Goal: Information Seeking & Learning: Learn about a topic

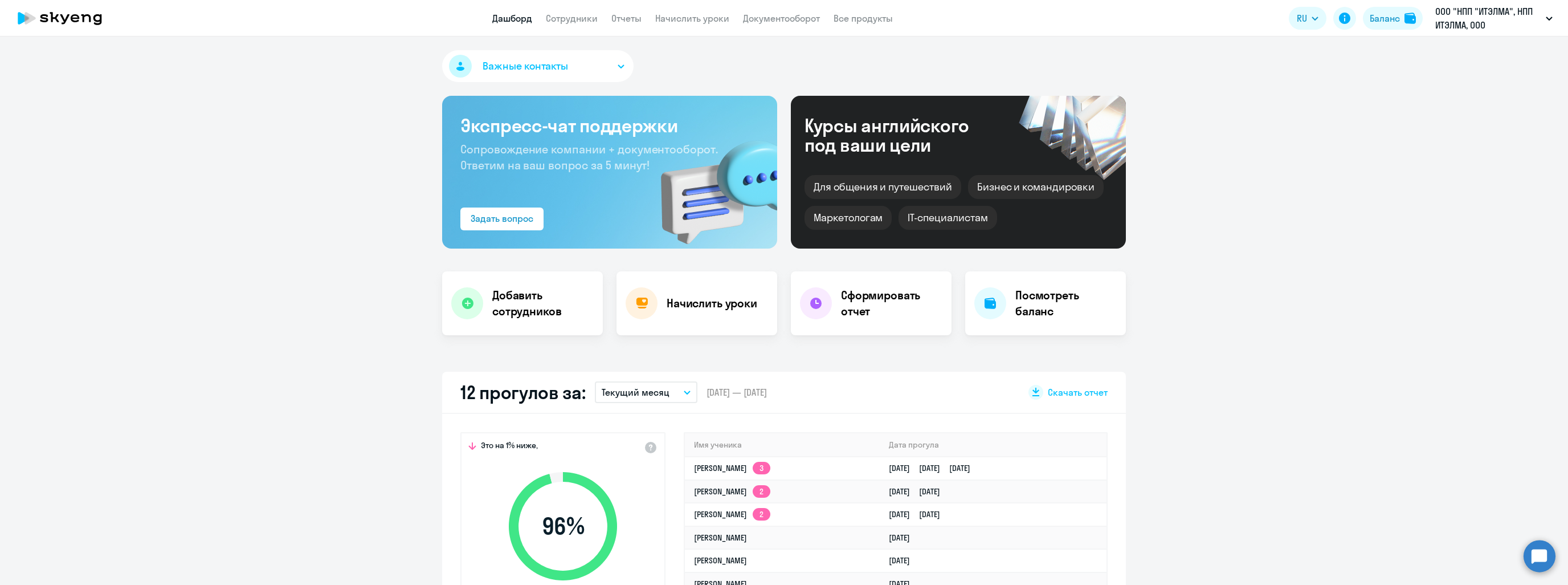
select select "30"
click at [574, 15] on link "Сотрудники" at bounding box center [572, 18] width 52 height 12
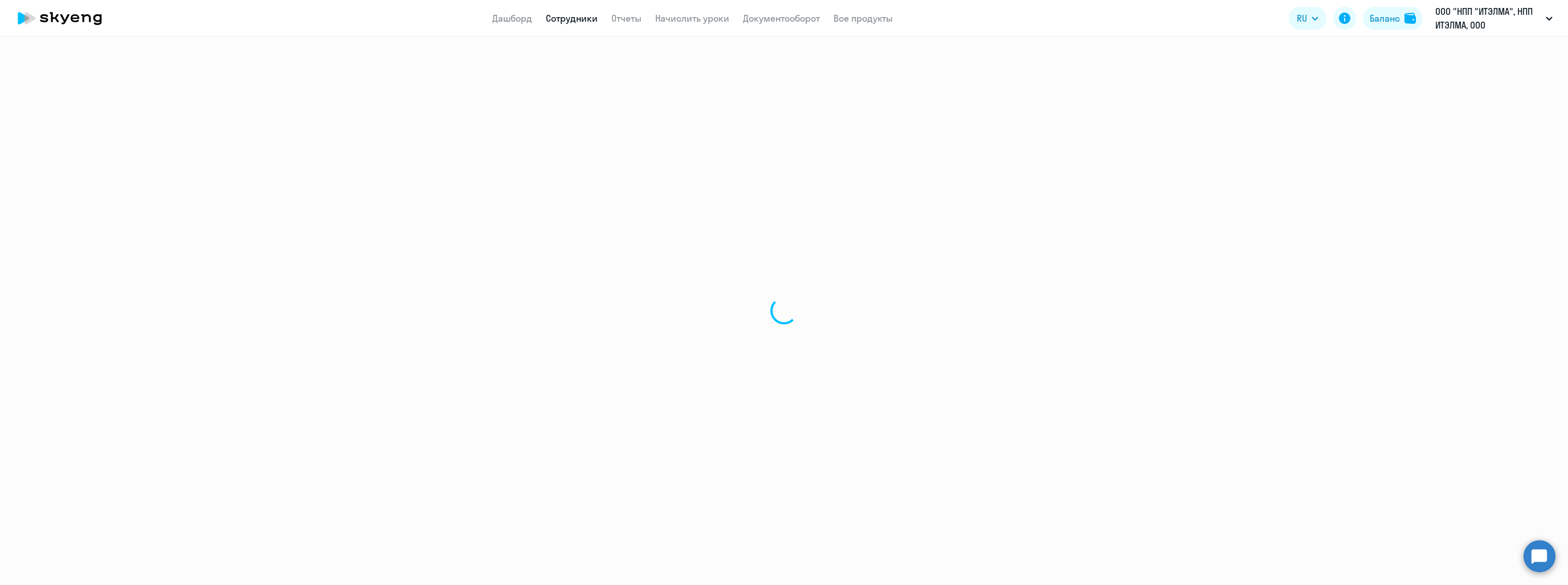
select select "30"
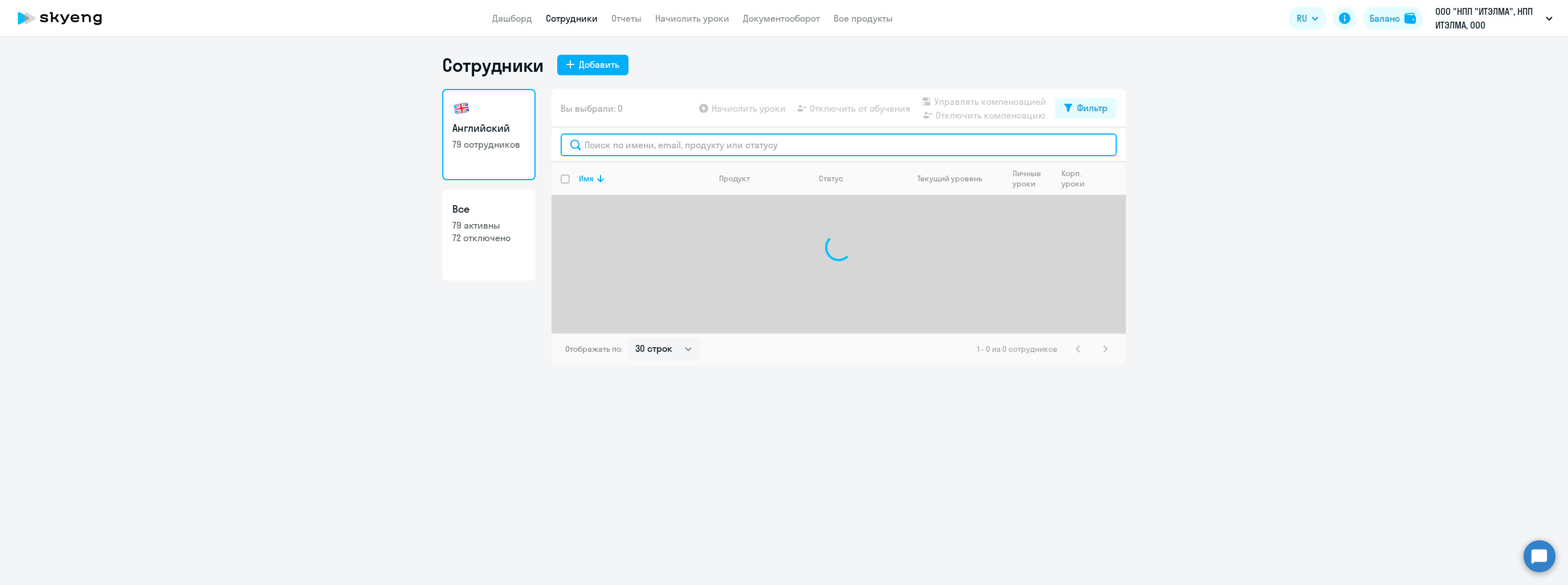
click at [635, 139] on input "text" at bounding box center [839, 144] width 556 height 22
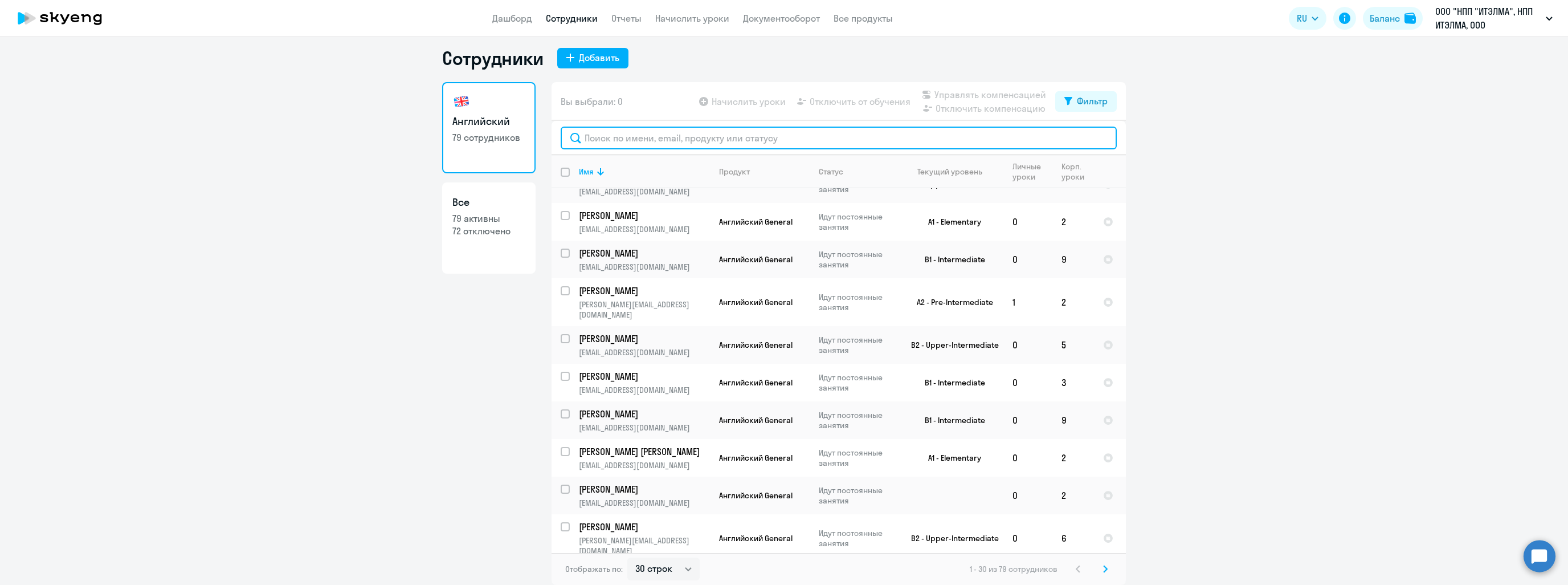
scroll to position [771, 0]
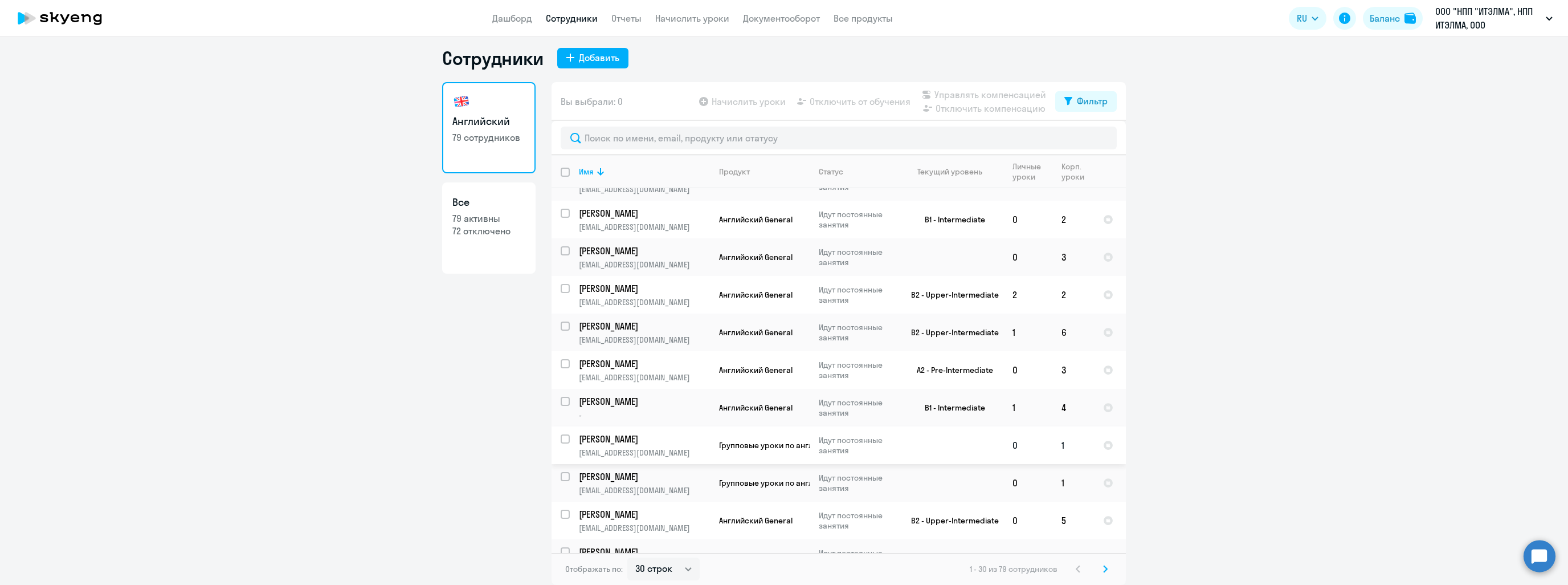
click at [649, 432] on p "[PERSON_NAME]" at bounding box center [644, 438] width 129 height 13
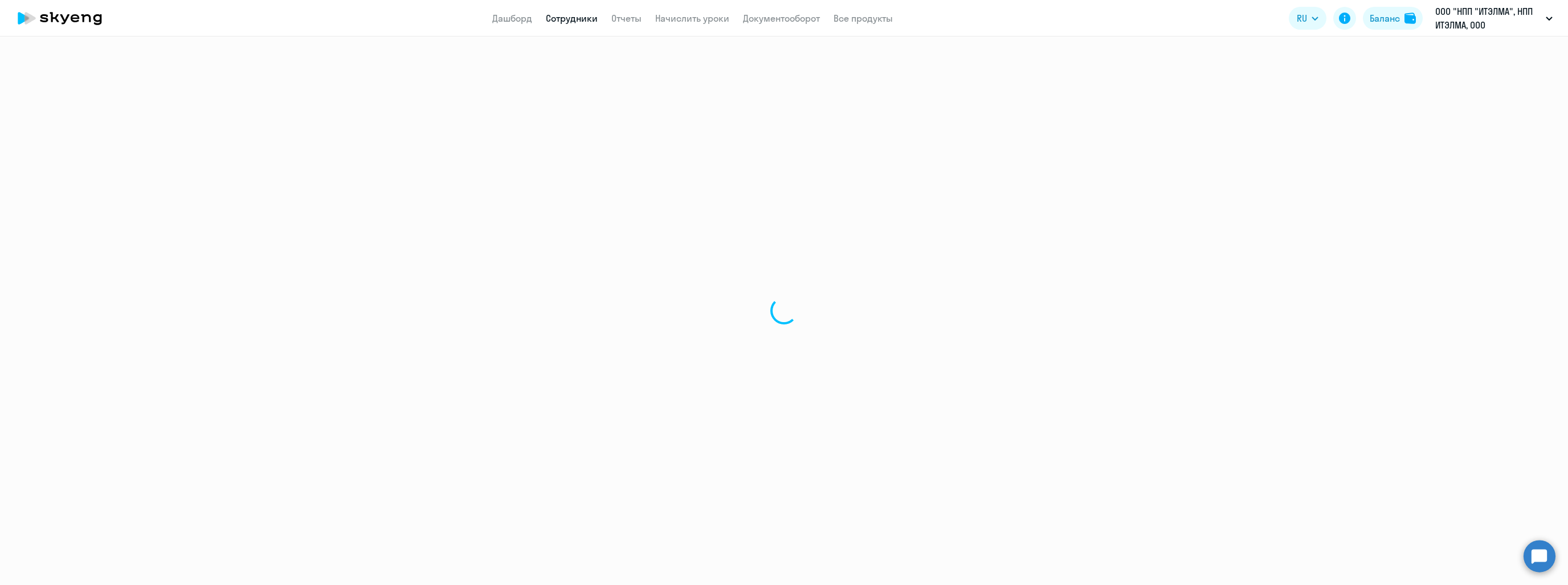
select select "english"
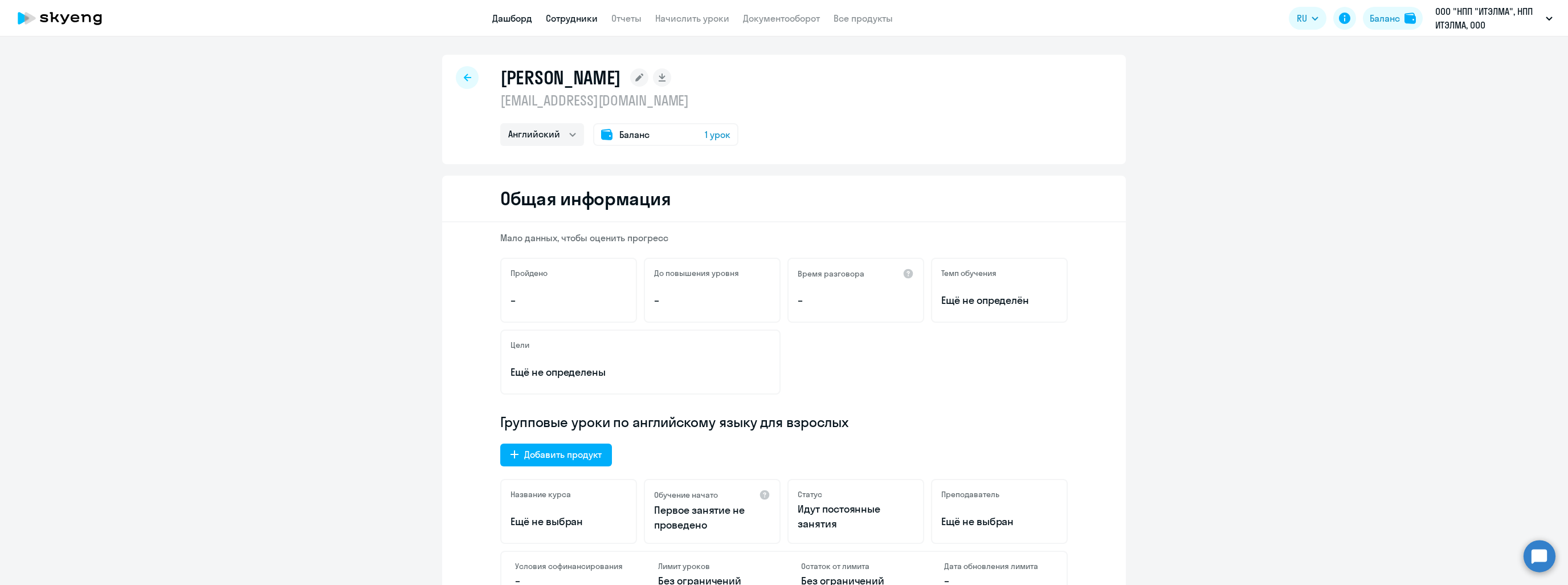
click at [515, 17] on link "Дашборд" at bounding box center [512, 18] width 40 height 12
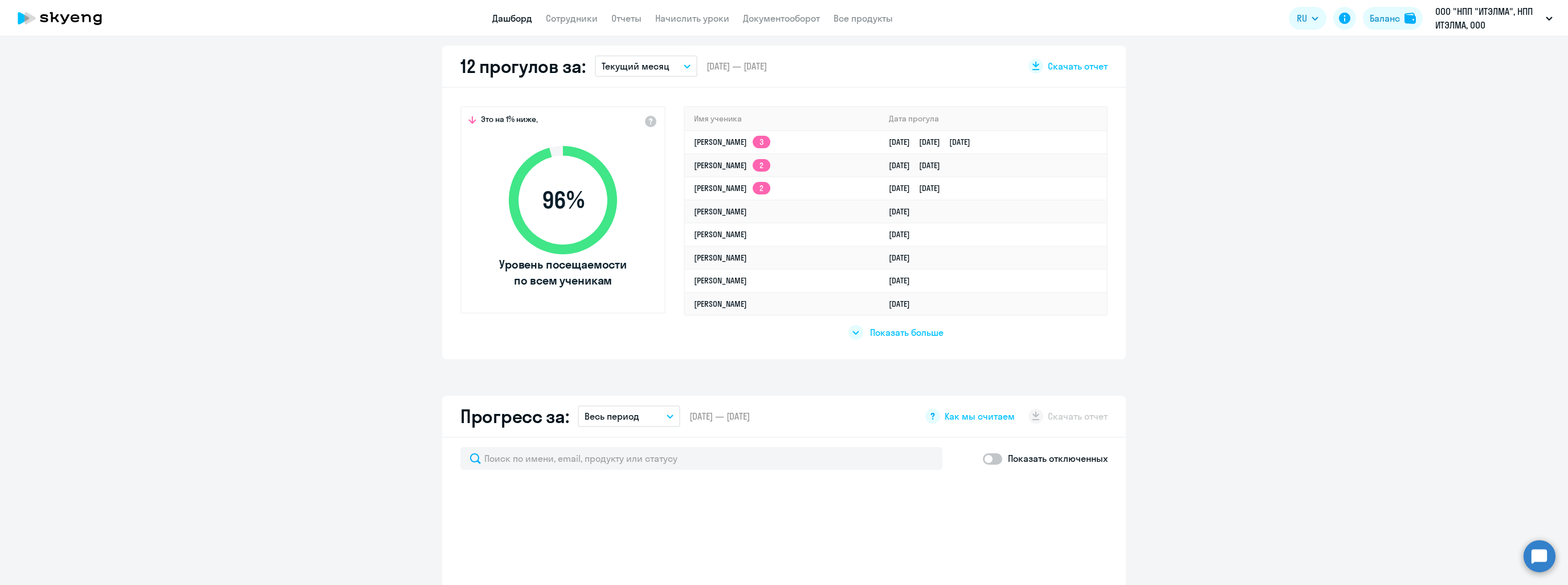
scroll to position [342, 0]
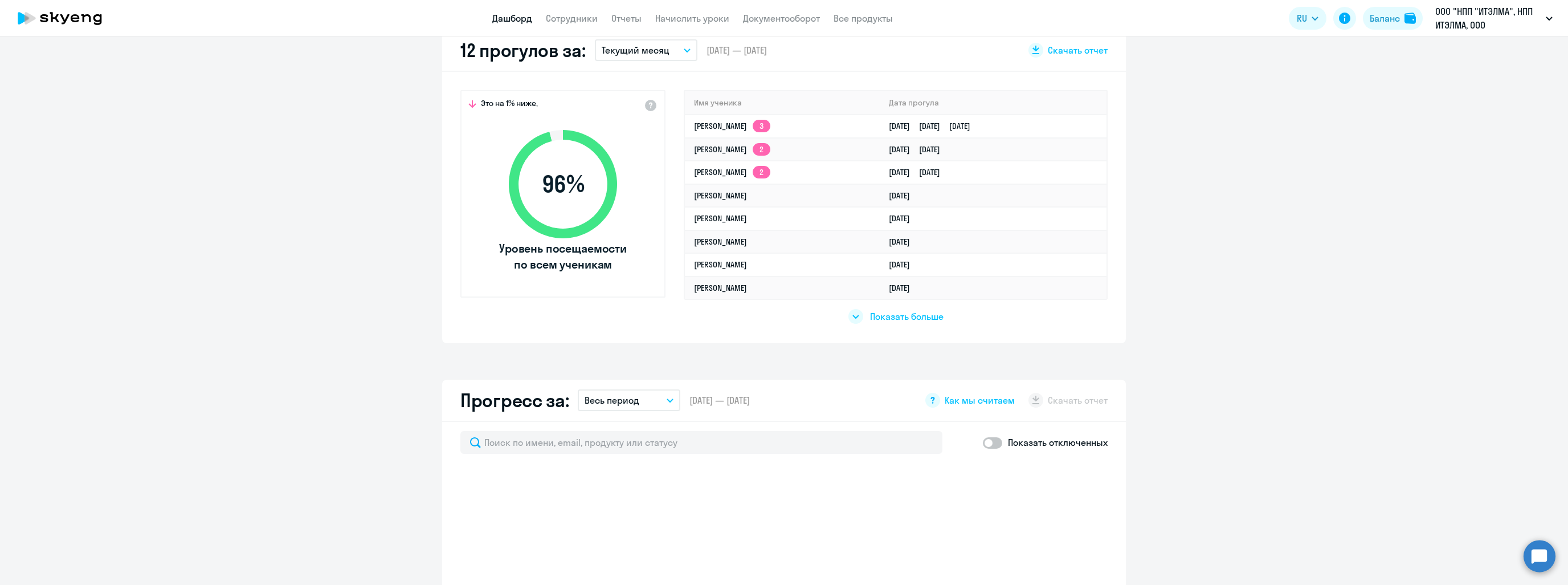
select select "30"
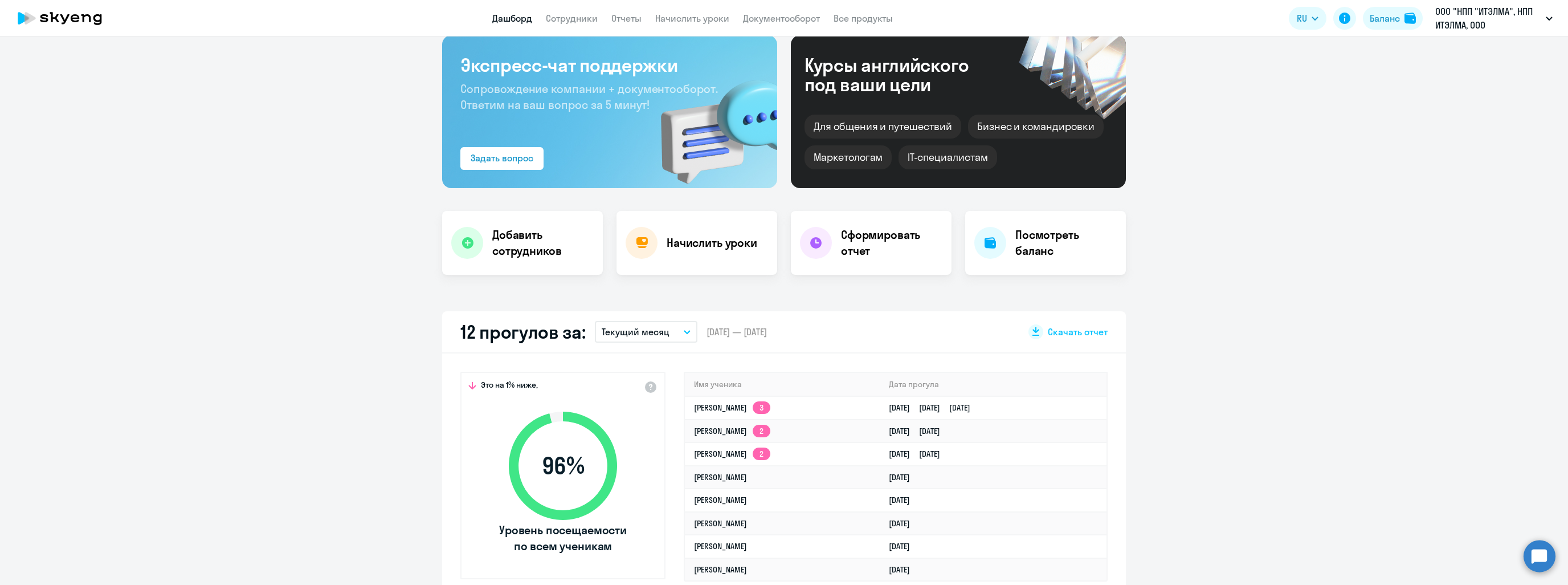
scroll to position [0, 0]
